Goal: Task Accomplishment & Management: Complete application form

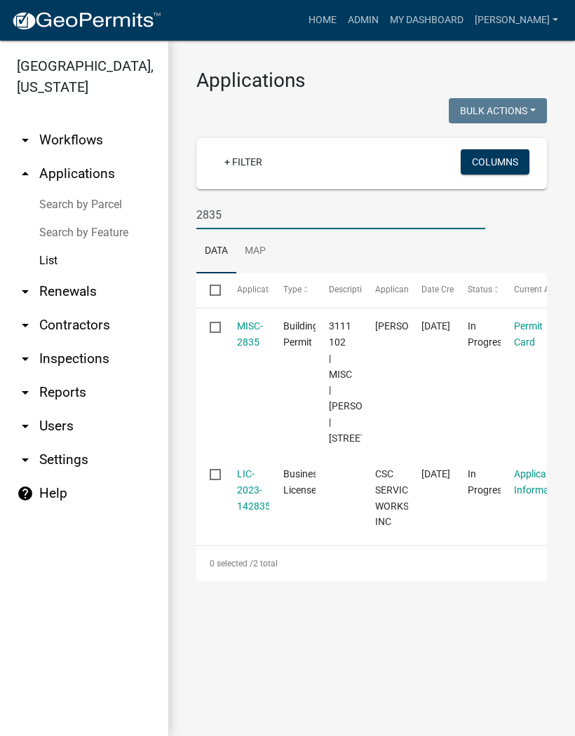
type input "2835"
click at [244, 336] on link "MISC-2835" at bounding box center [250, 333] width 26 height 27
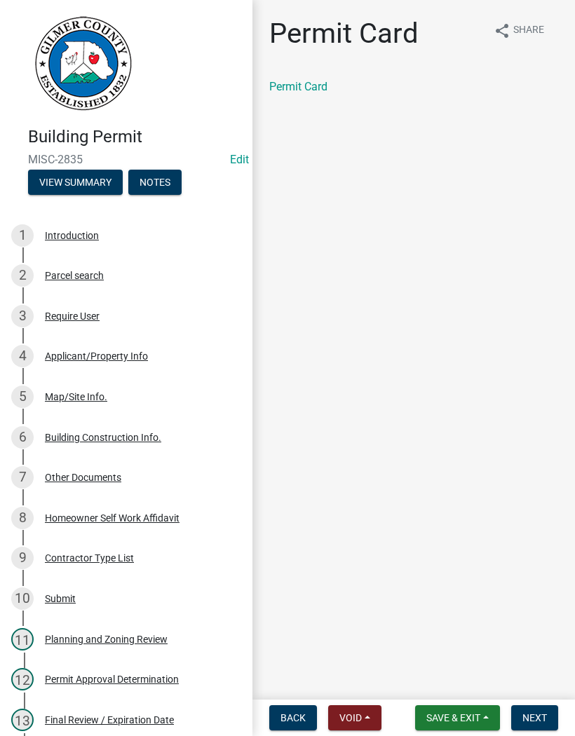
click at [546, 723] on span "Next" at bounding box center [534, 717] width 25 height 11
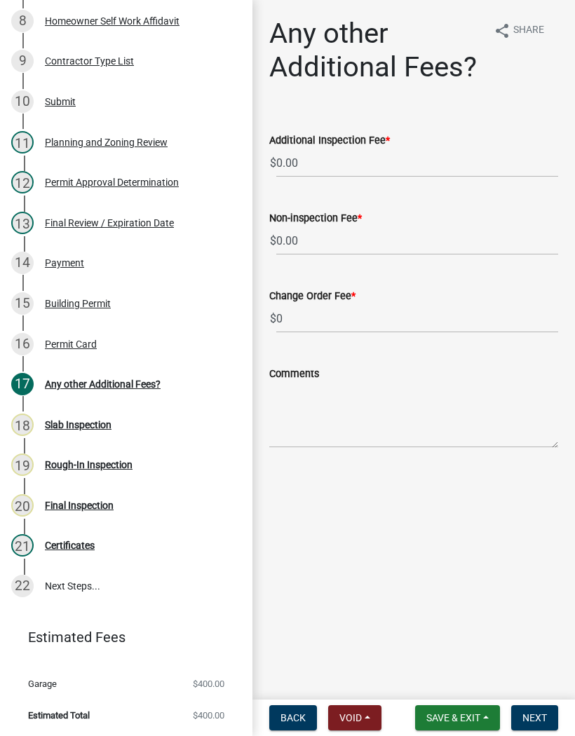
scroll to position [525, 0]
click at [123, 457] on div "19 Rough-In Inspection" at bounding box center [120, 465] width 219 height 22
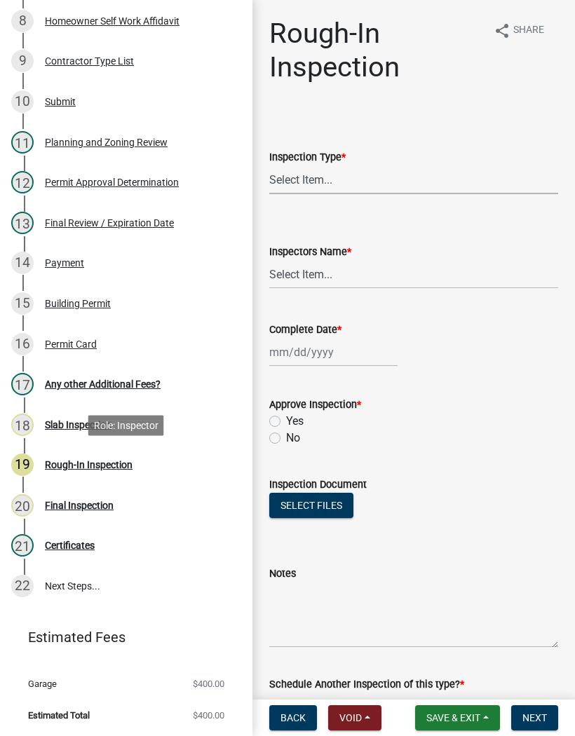
click at [325, 182] on select "Select Item... Rough-In" at bounding box center [413, 179] width 289 height 29
select select "c2274688-245b-4474-aeed-1009256ef604"
click at [320, 261] on select "Select Item... [PERSON_NAME] ([PERSON_NAME]) [PERSON_NAME] ([PERSON_NAME]) Engi…" at bounding box center [413, 274] width 289 height 29
select select "8dfc8809-68b2-4bc3-a0d1-6f7e000e7487"
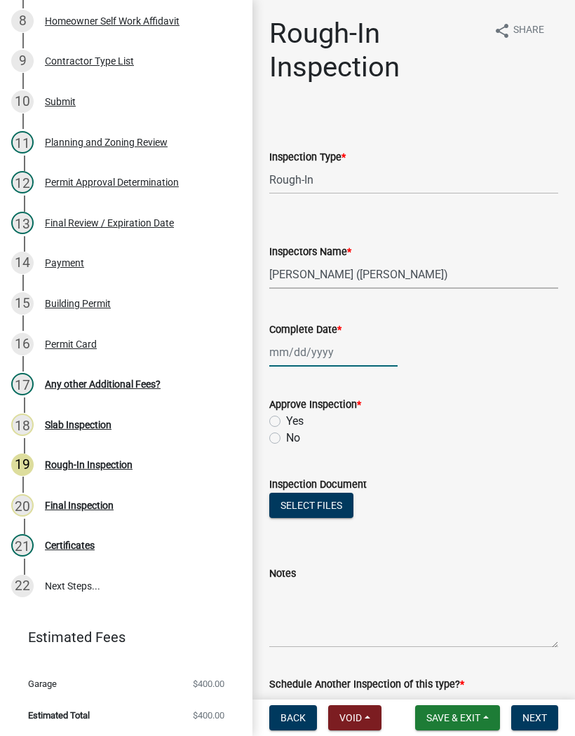
click at [312, 347] on div at bounding box center [333, 352] width 128 height 29
select select "10"
select select "2025"
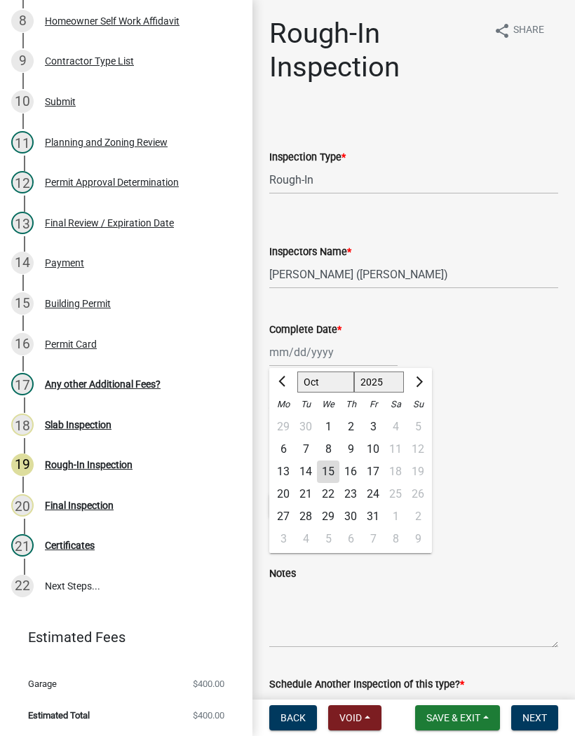
click at [330, 473] on div "15" at bounding box center [328, 472] width 22 height 22
type input "[DATE]"
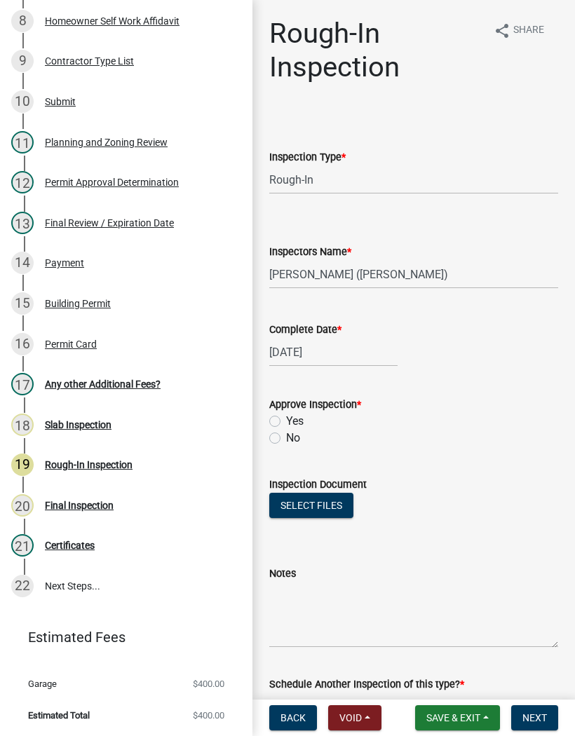
click at [286, 419] on label "Yes" at bounding box center [295, 421] width 18 height 17
click at [286, 419] on input "Yes" at bounding box center [290, 417] width 9 height 9
radio input "true"
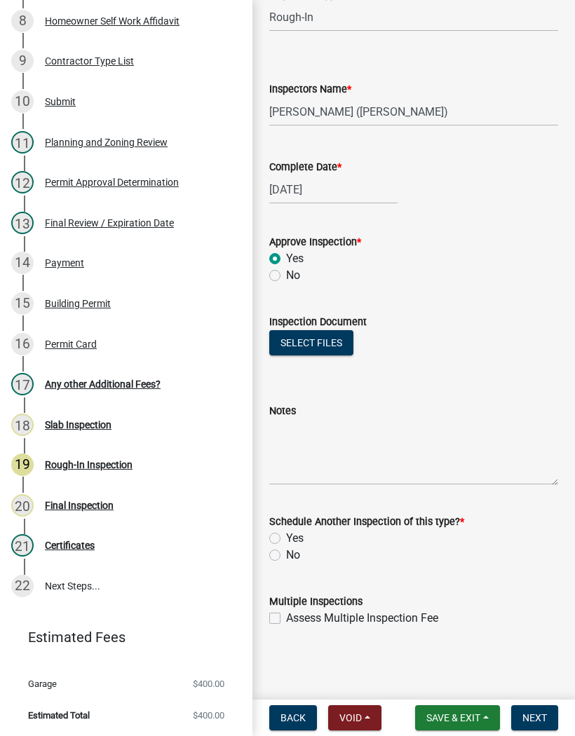
scroll to position [163, 0]
click at [286, 557] on label "No" at bounding box center [293, 555] width 14 height 17
click at [286, 556] on input "No" at bounding box center [290, 551] width 9 height 9
radio input "true"
click at [542, 730] on button "Next" at bounding box center [534, 717] width 47 height 25
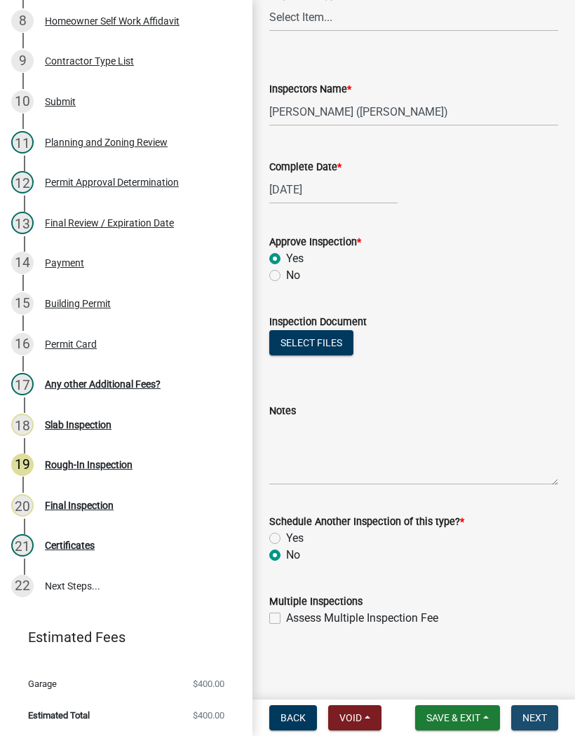
scroll to position [0, 0]
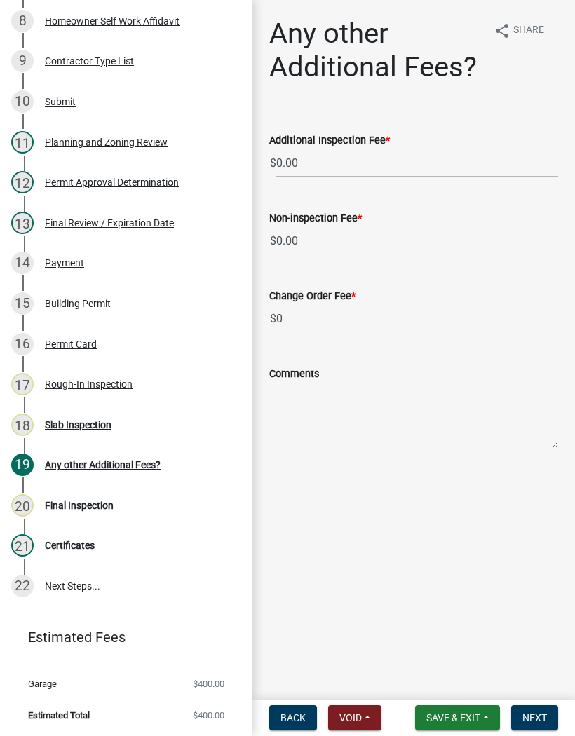
click at [472, 710] on button "Save & Exit" at bounding box center [457, 717] width 85 height 25
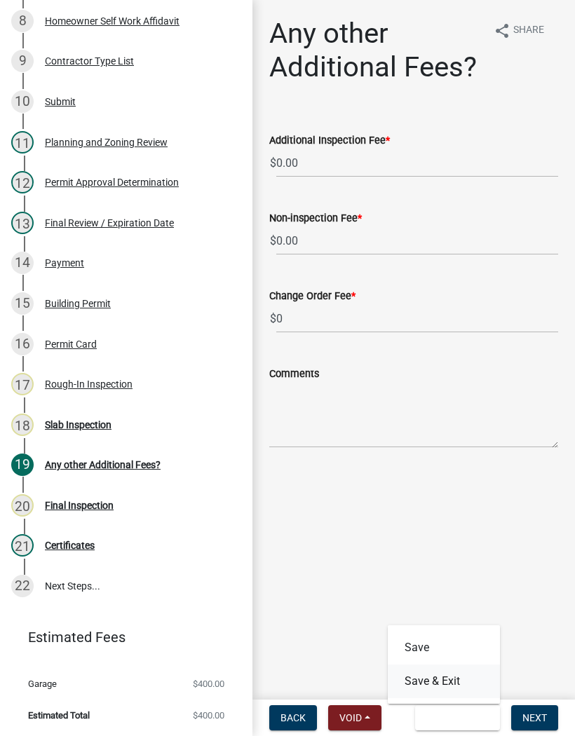
click at [454, 690] on button "Save & Exit" at bounding box center [444, 682] width 112 height 34
